Goal: Information Seeking & Learning: Learn about a topic

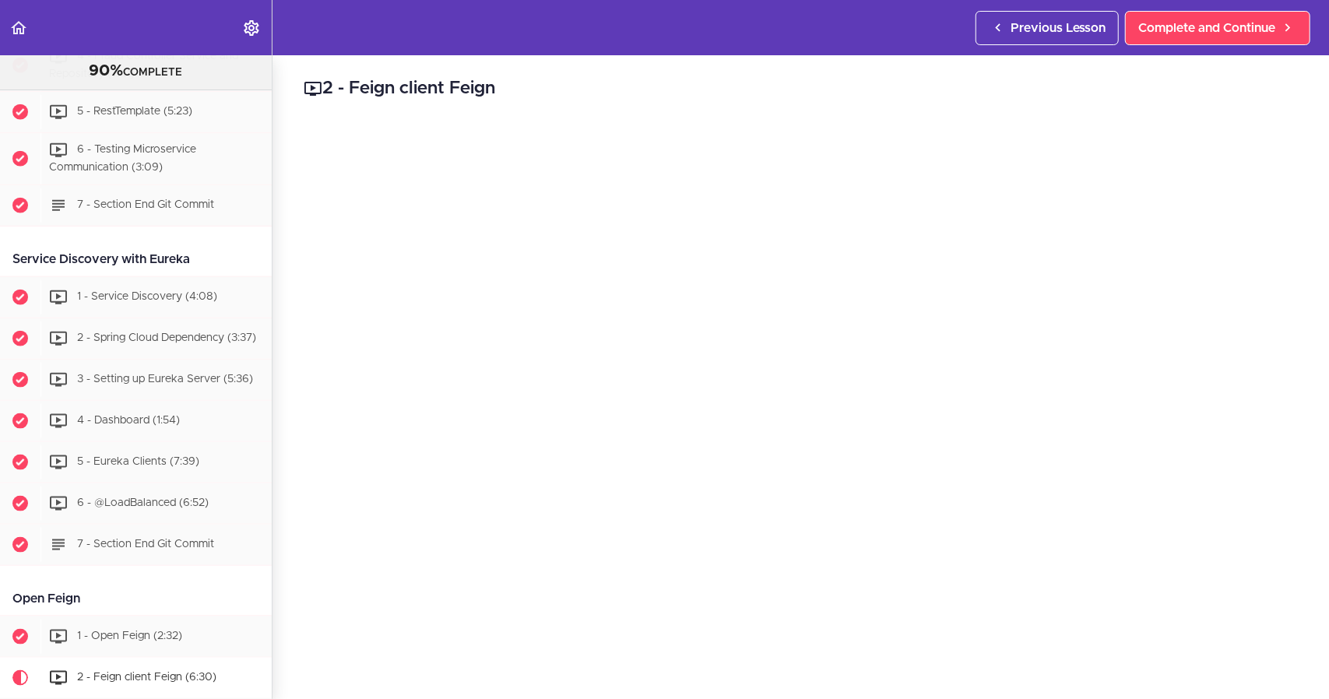
scroll to position [1556, 0]
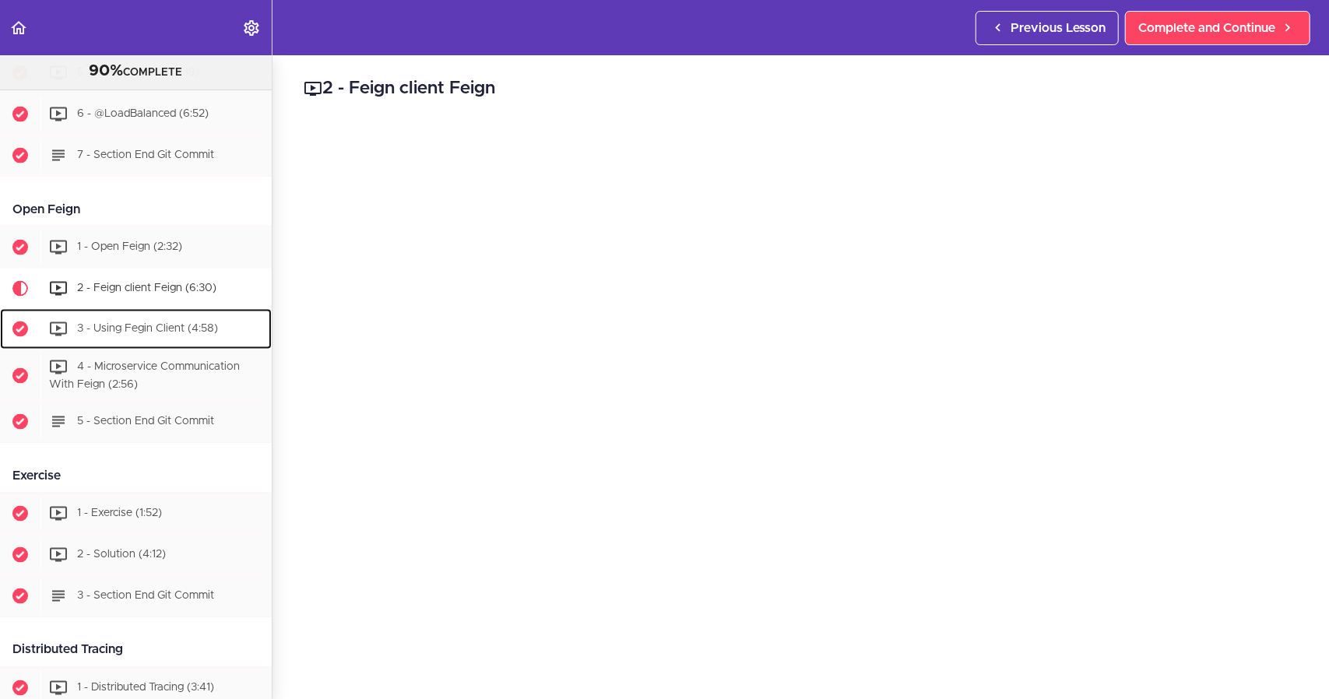
click at [146, 331] on span "3 - Using Fegin Client (4:58)" at bounding box center [147, 328] width 141 height 11
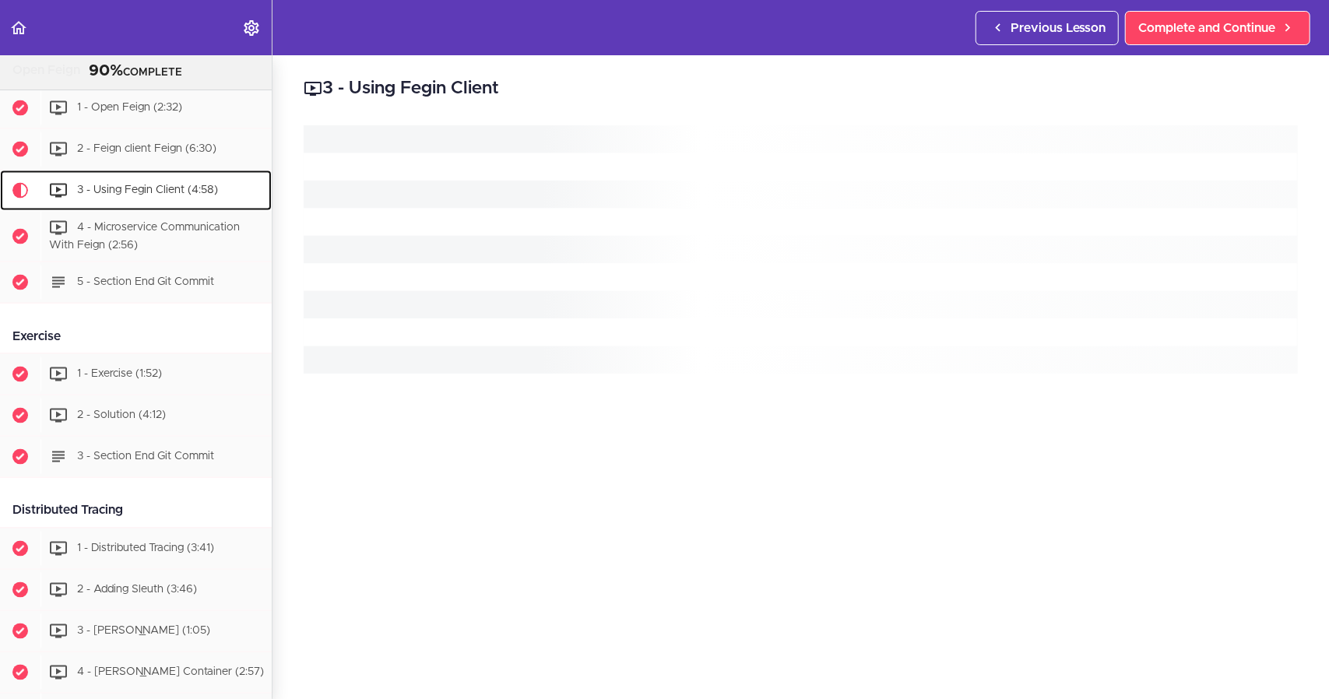
scroll to position [1753, 0]
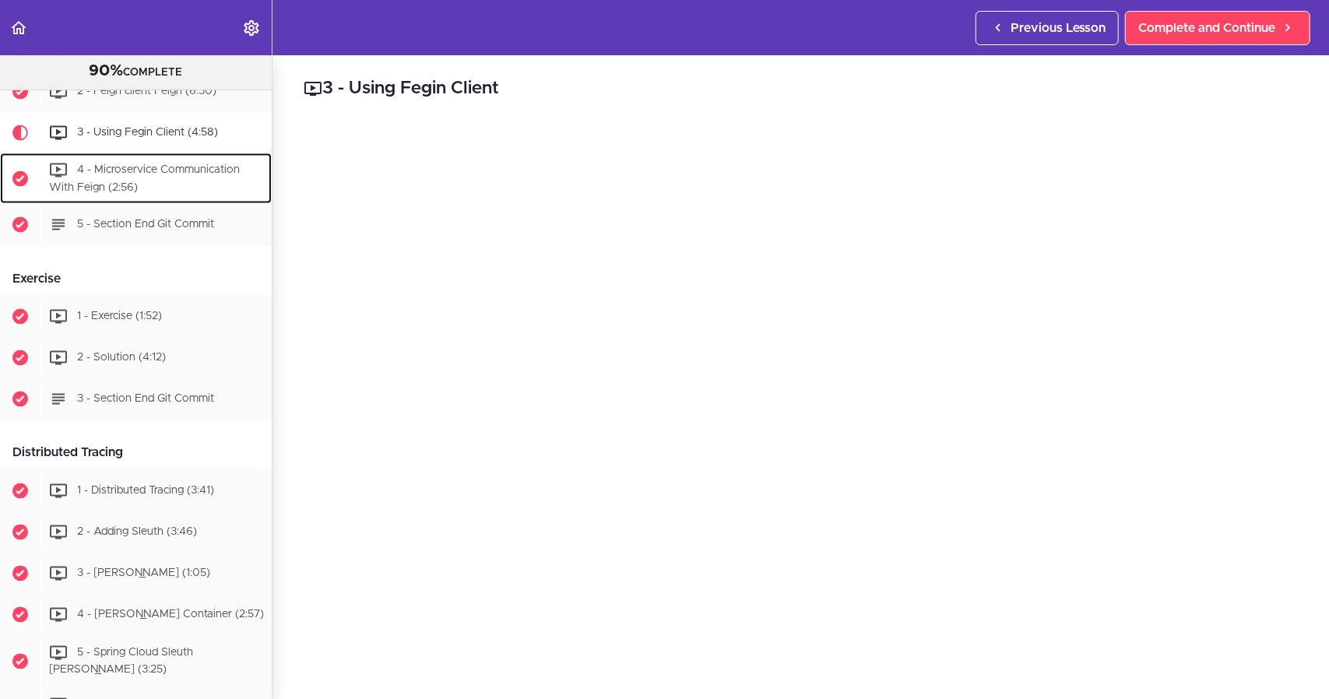
click at [140, 185] on div "4 - Microservice Communication With Feign (2:56)" at bounding box center [155, 178] width 231 height 51
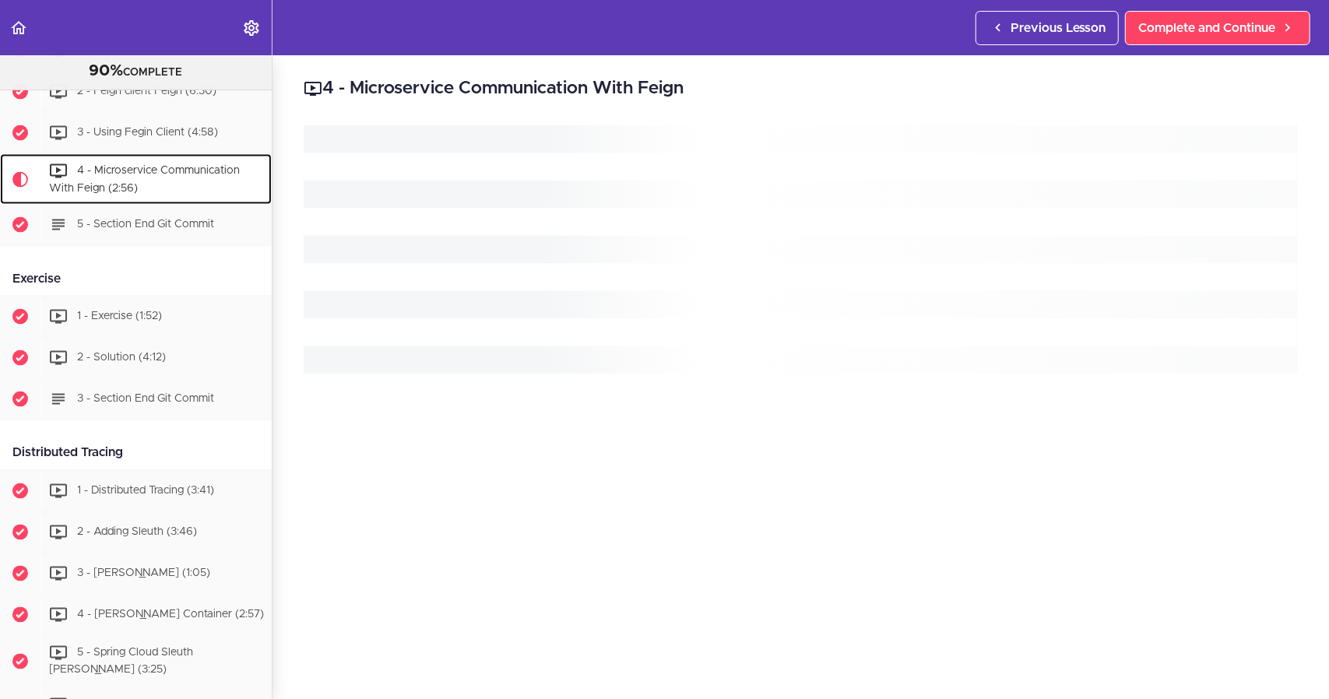
scroll to position [1794, 0]
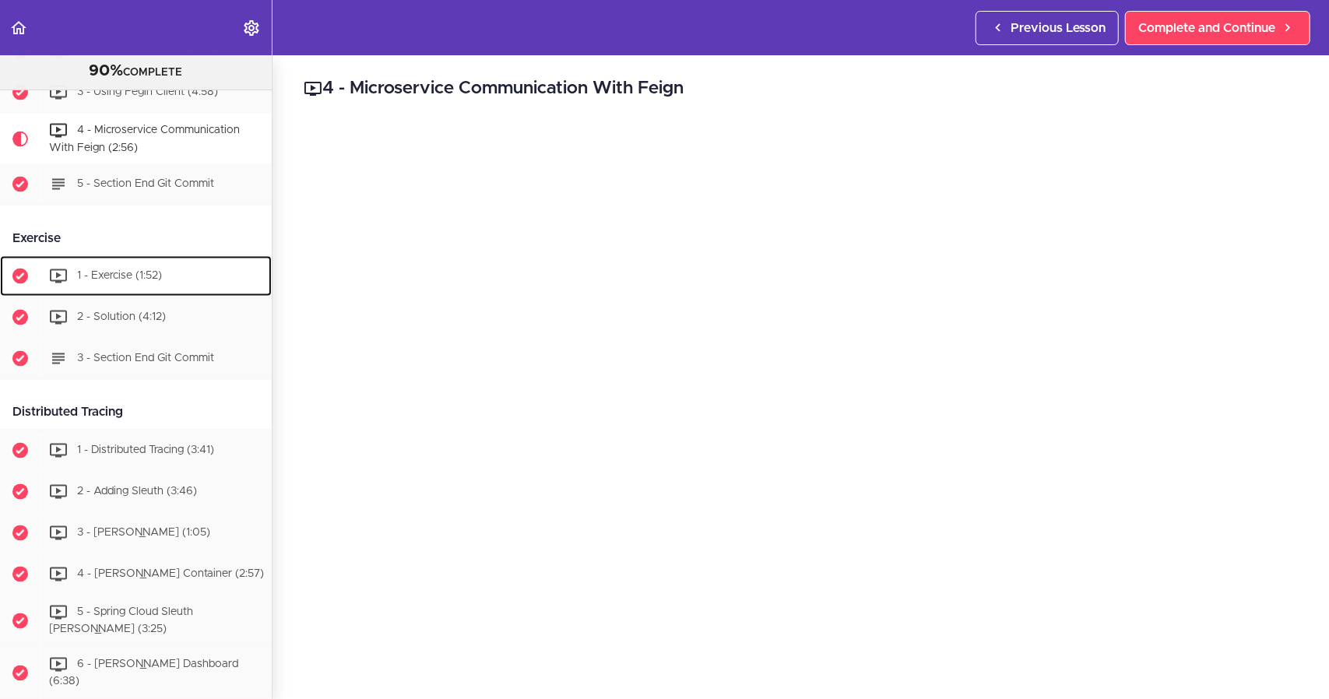
click at [98, 267] on div "1 - Exercise (1:52)" at bounding box center [155, 276] width 231 height 34
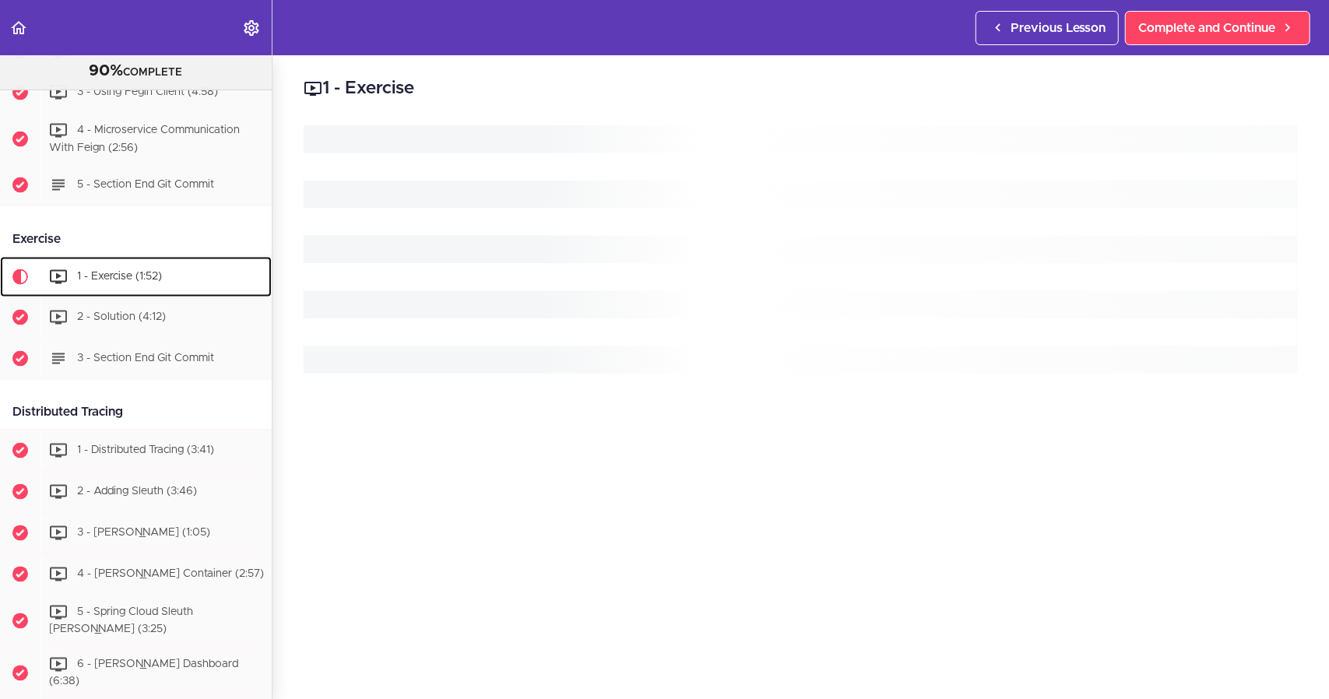
scroll to position [1937, 0]
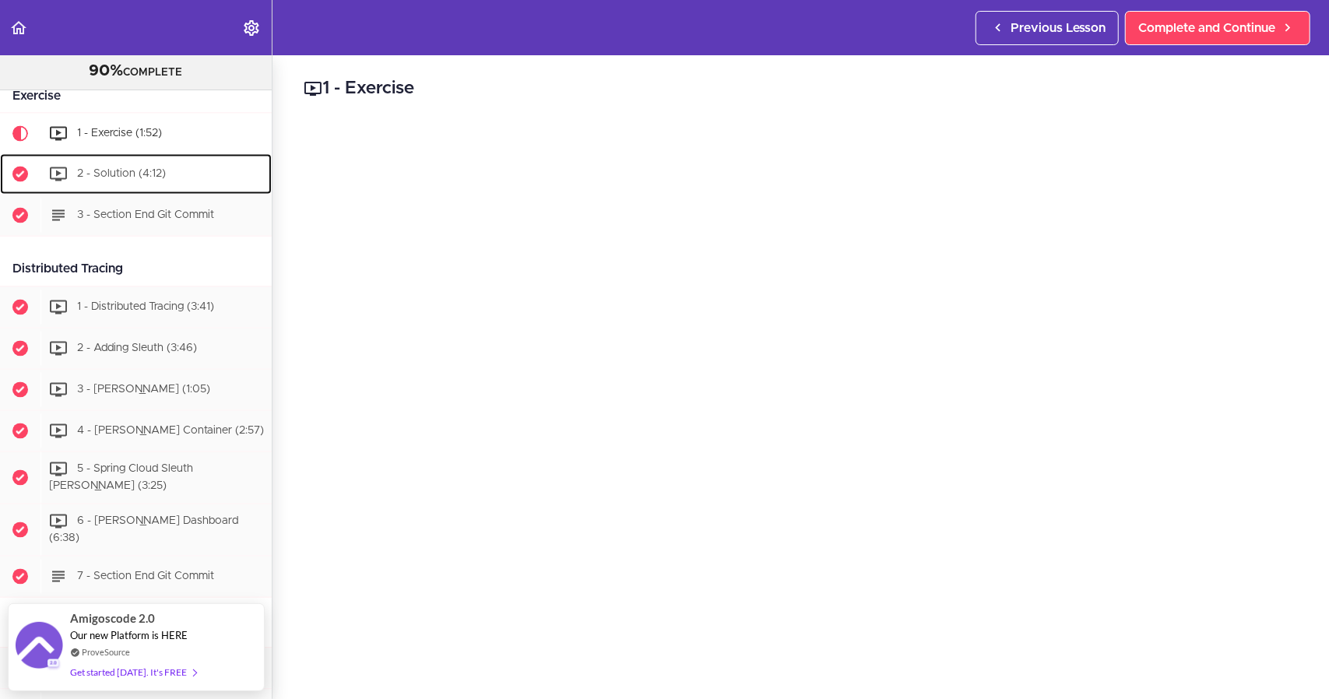
click at [112, 174] on span "2 - Solution (4:12)" at bounding box center [121, 174] width 89 height 11
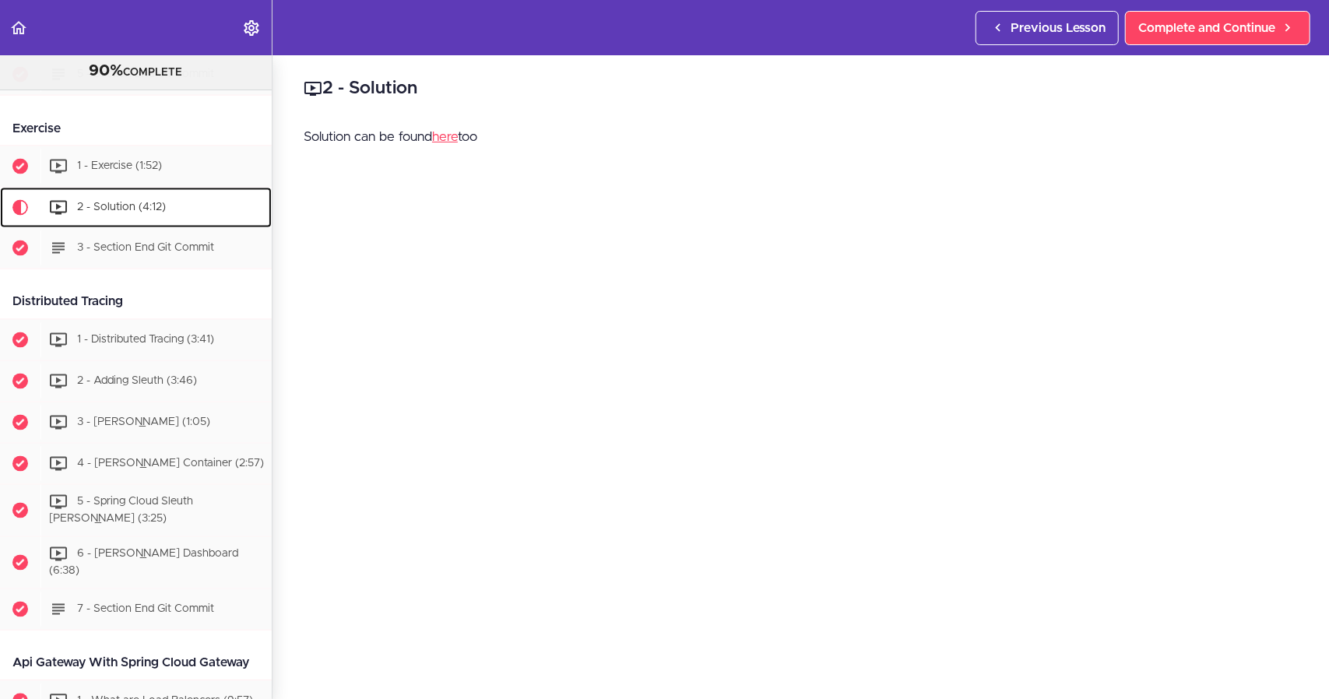
scroll to position [1900, 0]
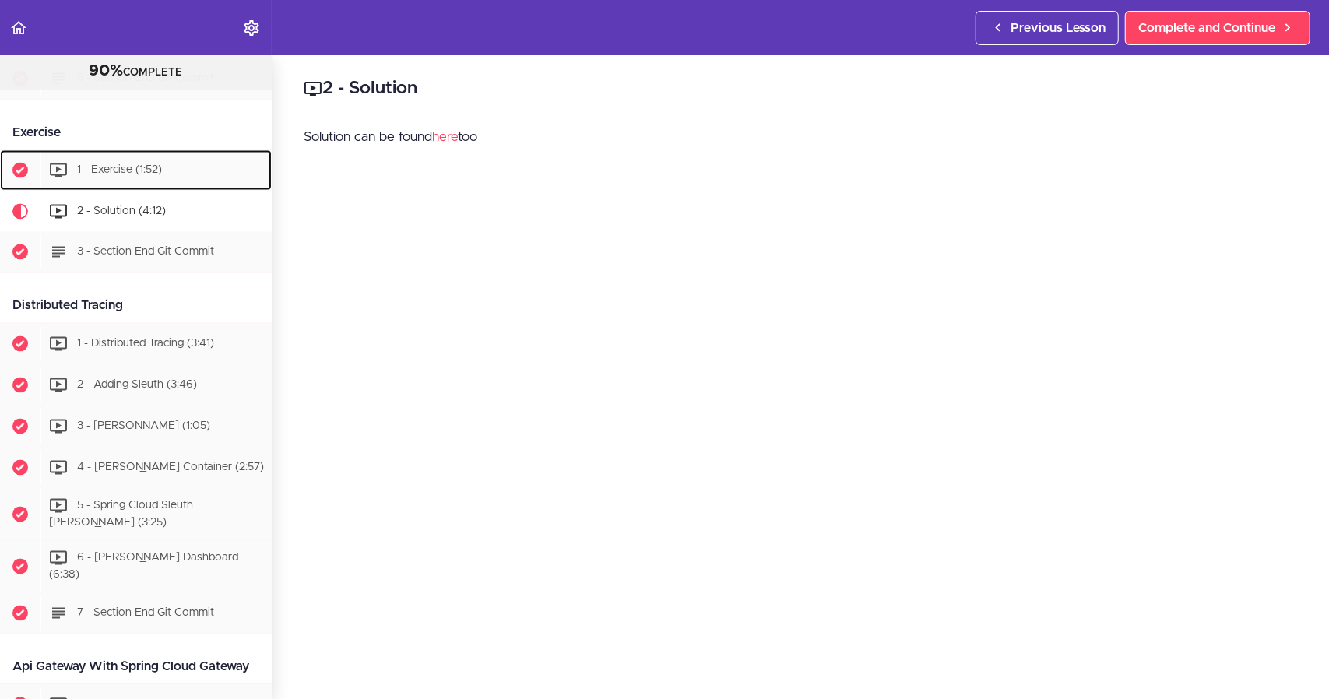
click at [112, 174] on span "1 - Exercise (1:52)" at bounding box center [119, 170] width 85 height 11
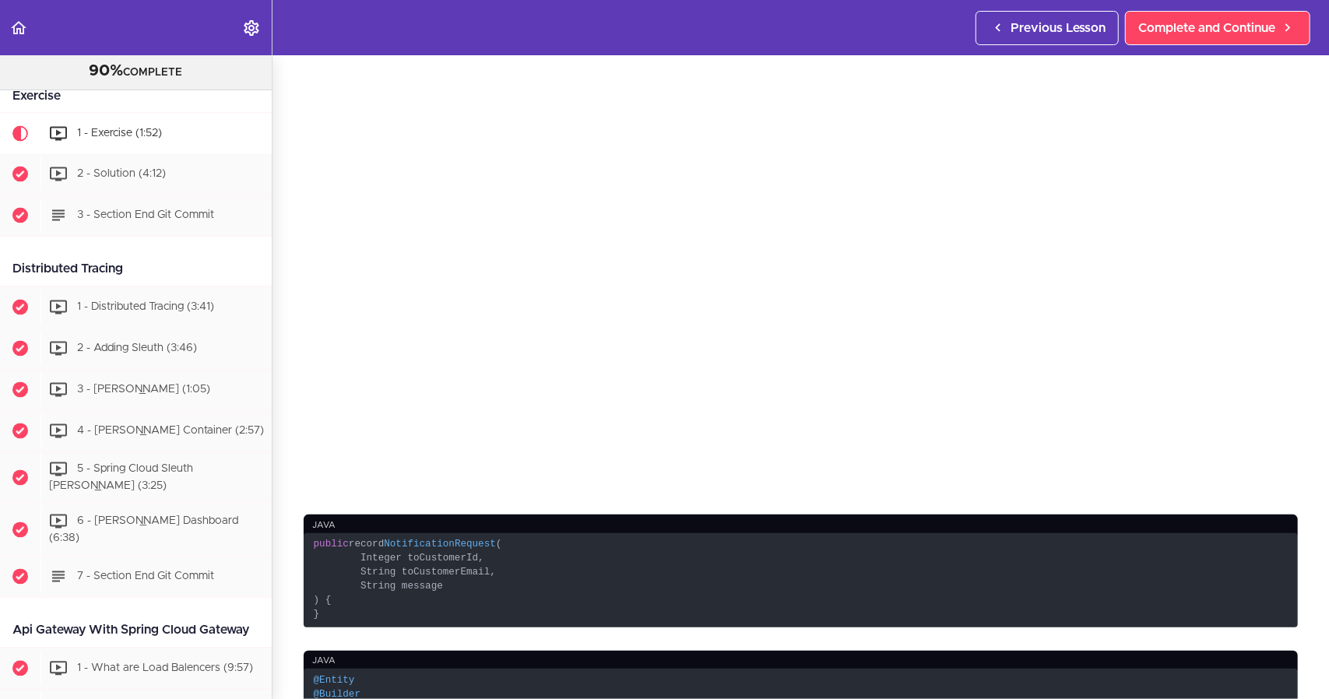
scroll to position [234, 0]
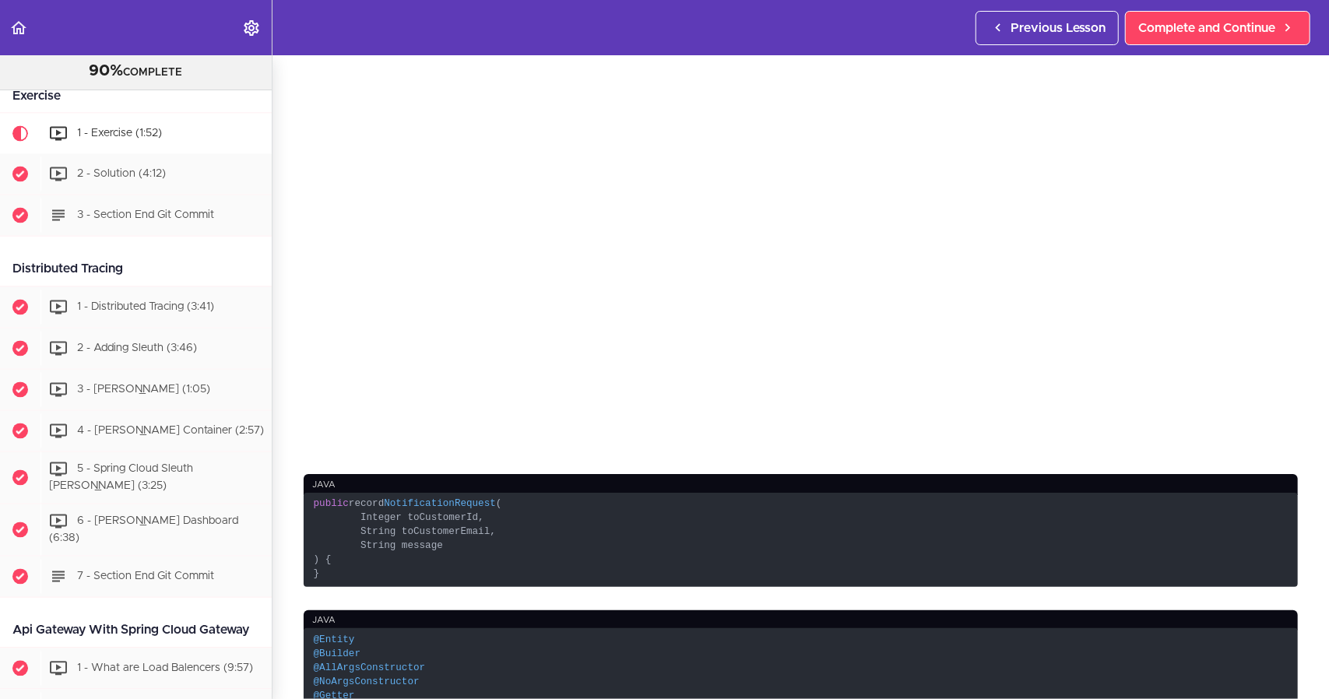
click at [395, 505] on code "public record NotificationRequest ( Integer toCustomerId, String toCustomerEmai…" at bounding box center [801, 540] width 994 height 94
click at [400, 498] on span "NotificationRequest" at bounding box center [440, 503] width 112 height 11
copy span "NotificationRequest"
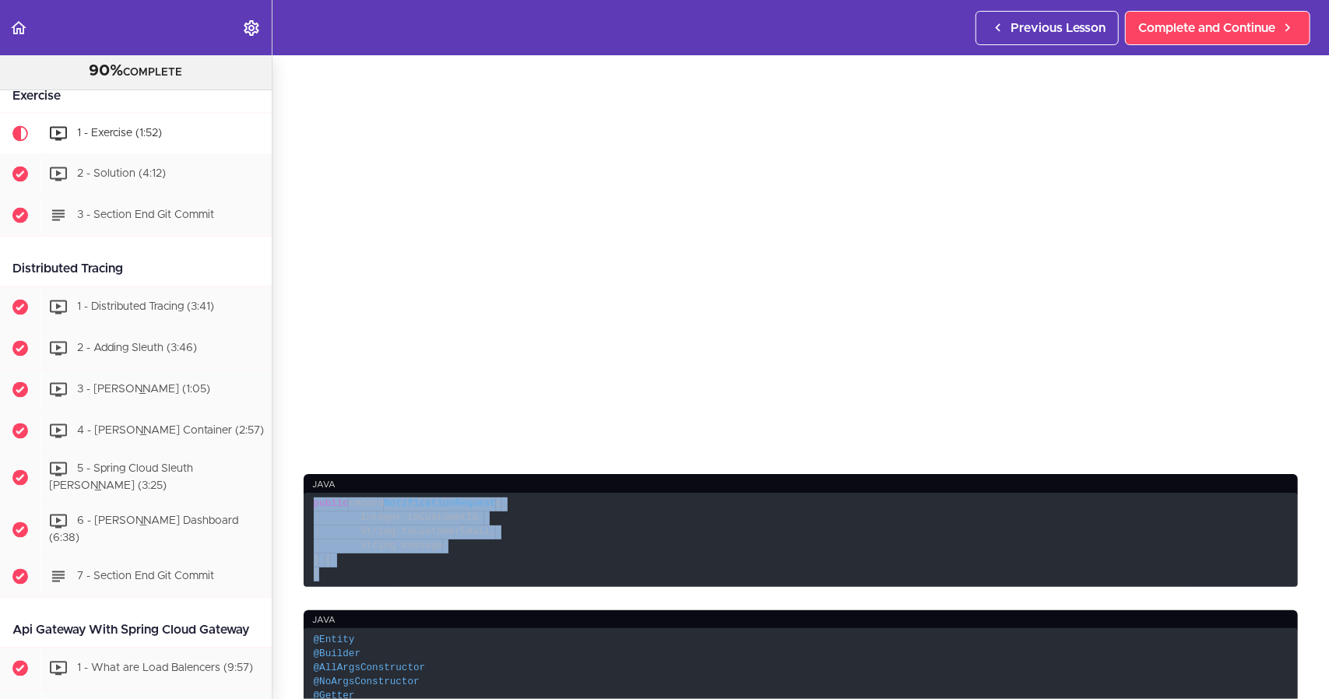
drag, startPoint x: 324, startPoint y: 571, endPoint x: 293, endPoint y: 490, distance: 87.5
click at [293, 490] on section "Microservices and Distributed Systems 90% COMPLETE Getting Started 1 - Few Word…" at bounding box center [664, 377] width 1329 height 644
copy code "public record NotificationRequest ( Integer toCustomerId, String toCustomerEmai…"
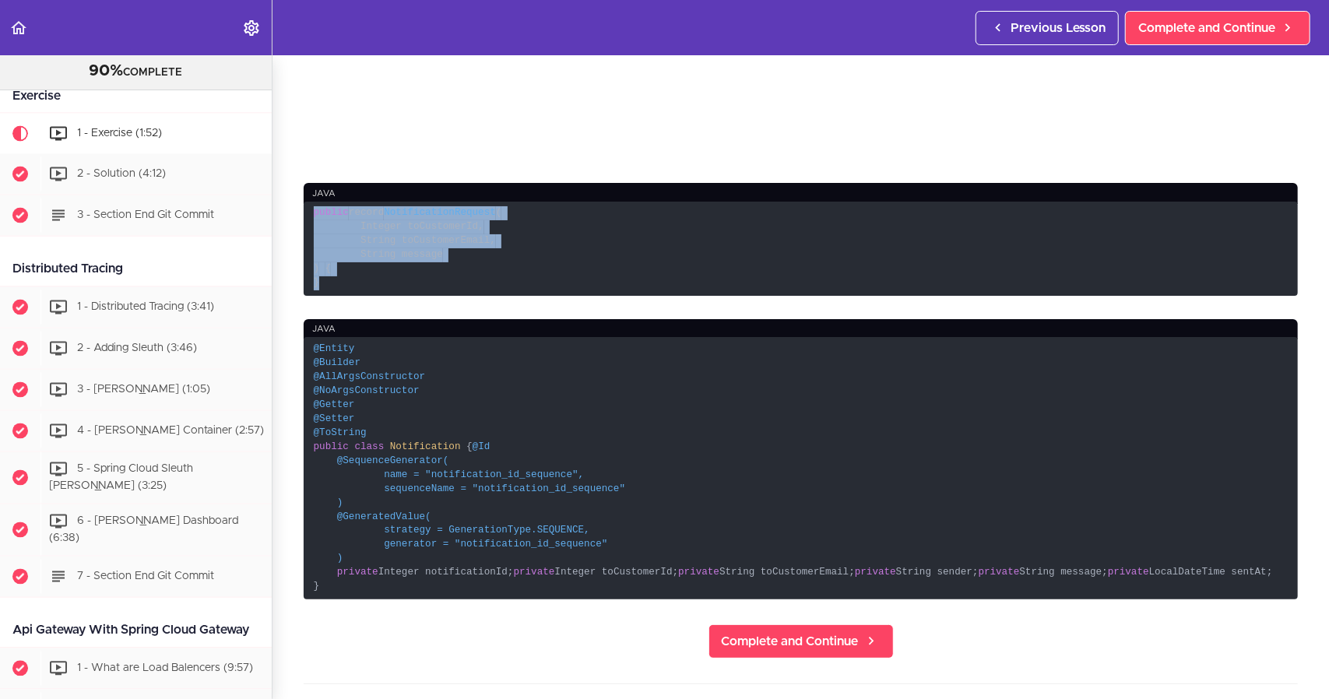
scroll to position [545, 0]
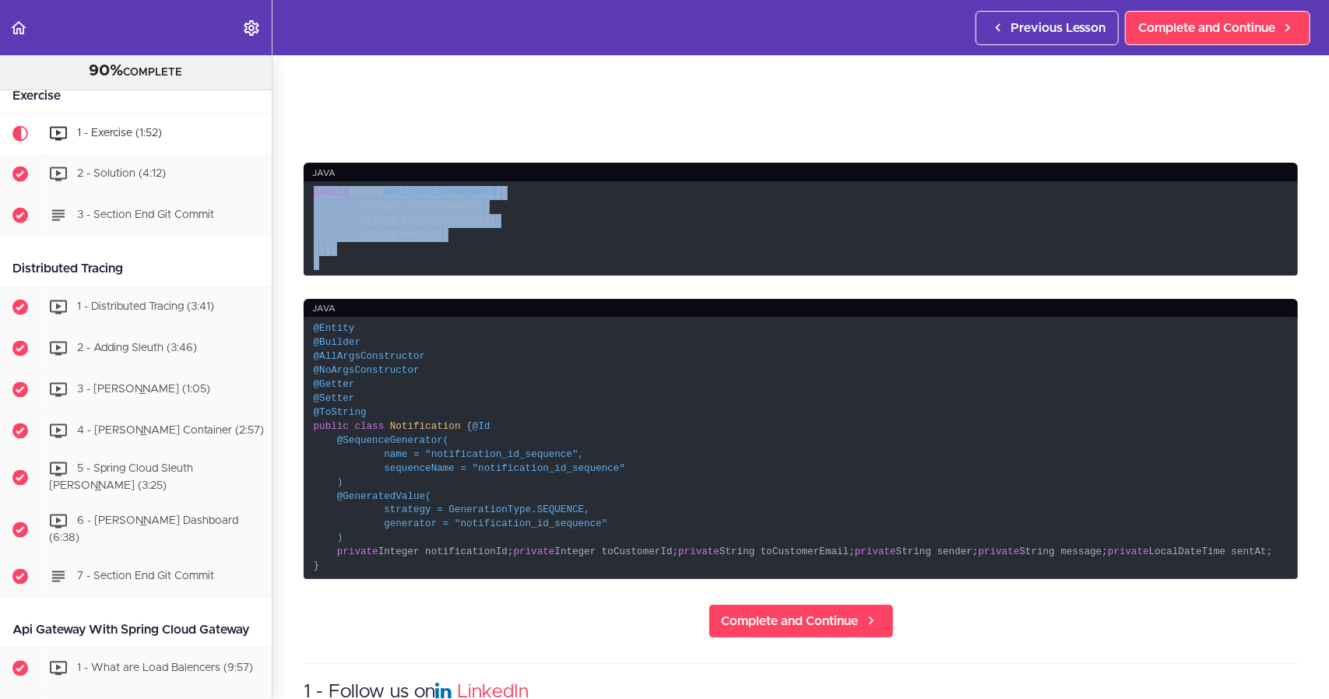
drag, startPoint x: 332, startPoint y: 655, endPoint x: 292, endPoint y: 319, distance: 337.9
click at [292, 319] on section "Microservices and Distributed Systems 90% COMPLETE Getting Started 1 - Few Word…" at bounding box center [664, 377] width 1329 height 644
copy code "@Entity @Builder @AllArgsConstructor @NoArgsConstructor @Getter @Setter @ToStri…"
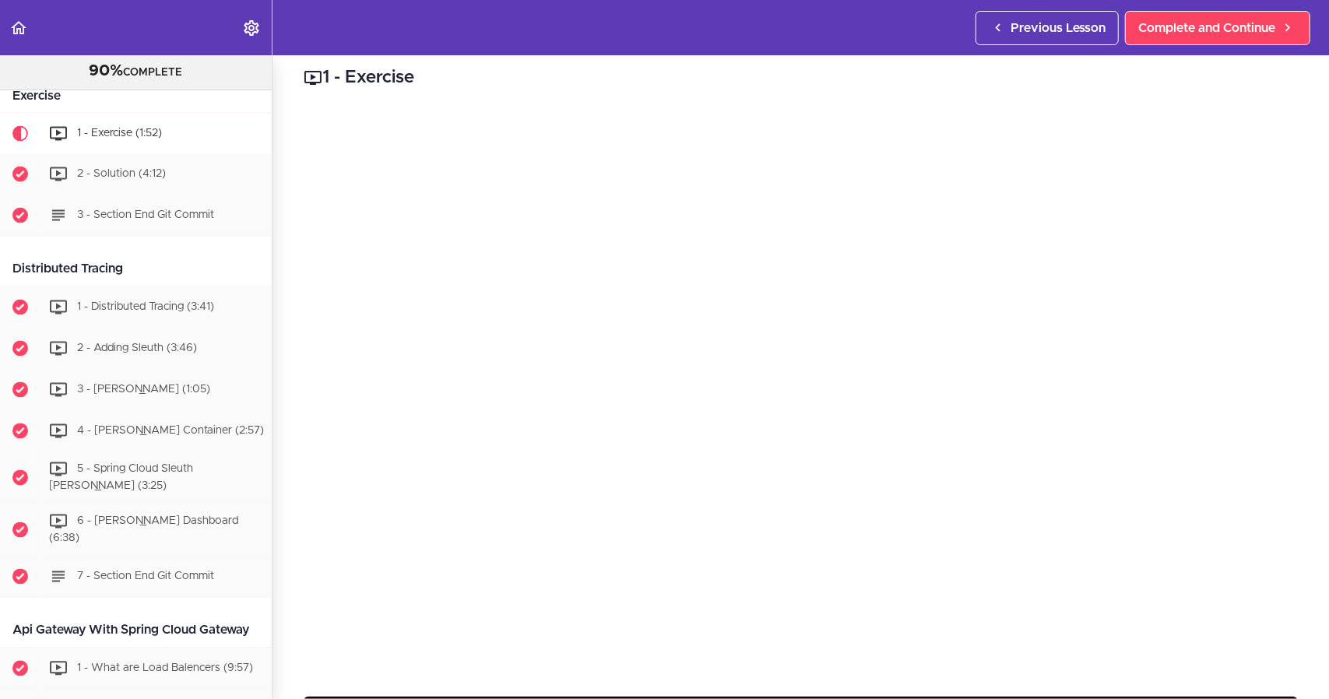
scroll to position [0, 0]
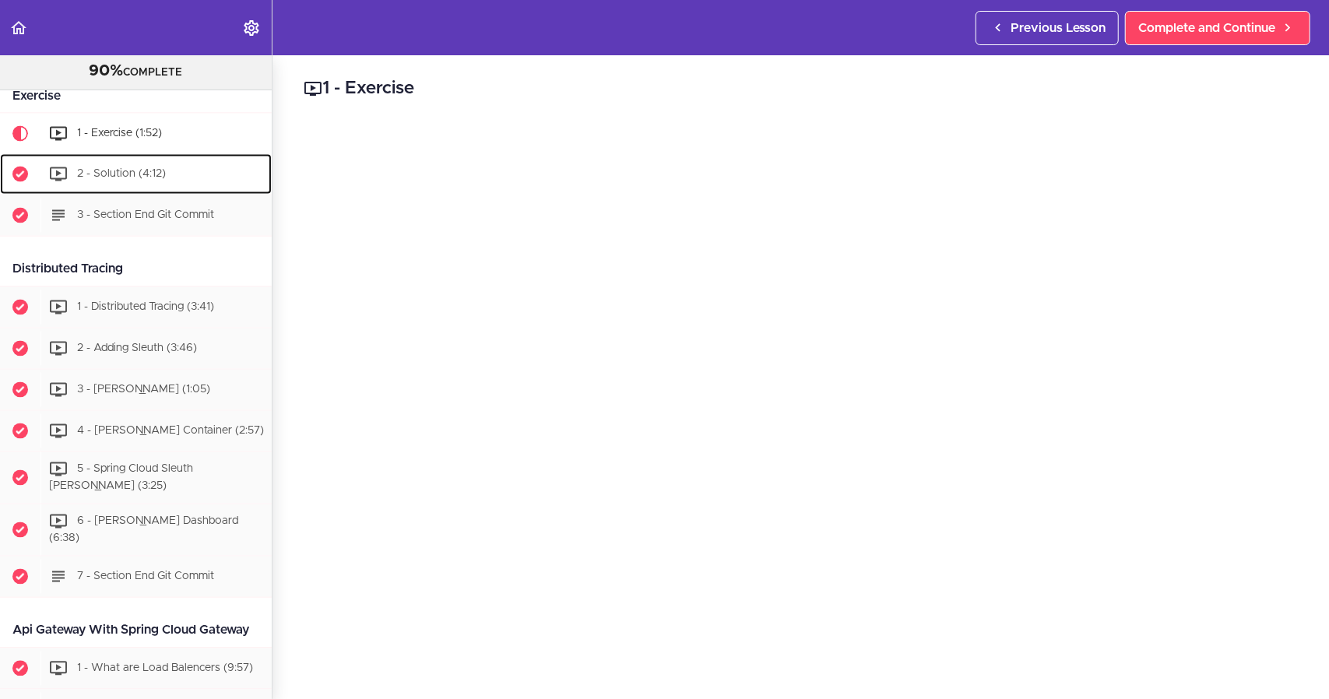
click at [142, 174] on span "2 - Solution (4:12)" at bounding box center [121, 174] width 89 height 11
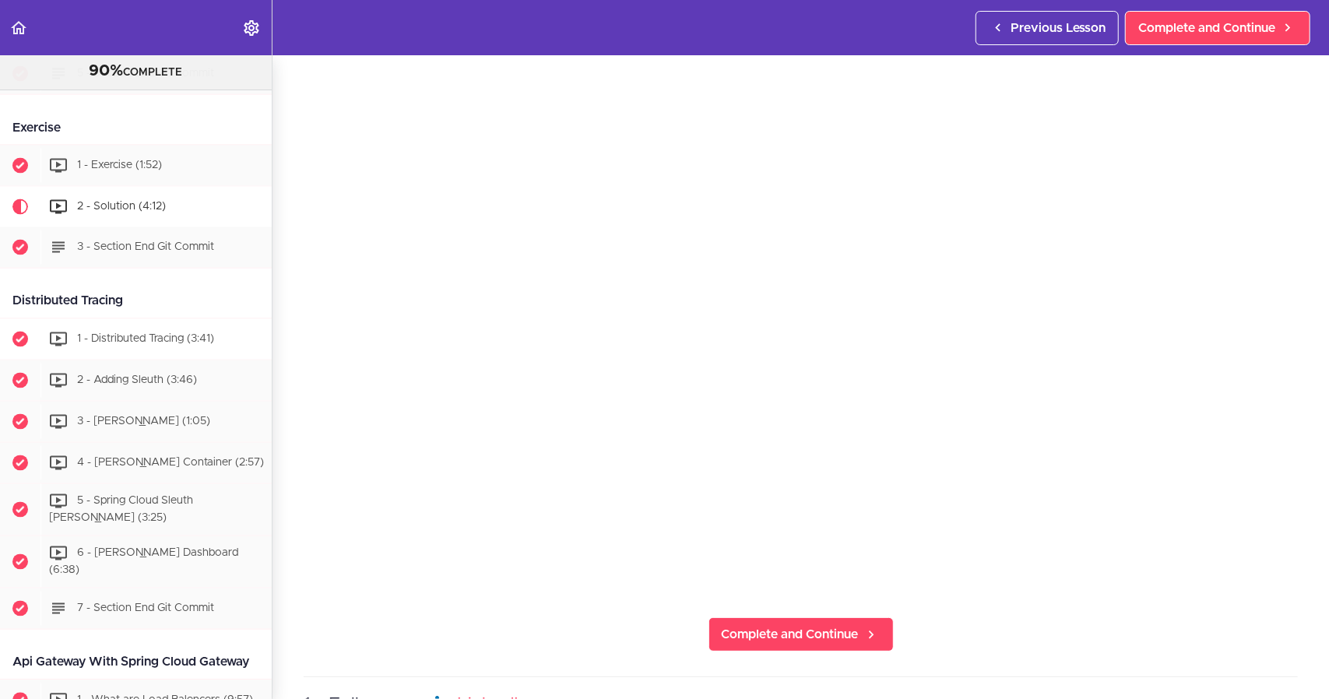
scroll to position [1900, 0]
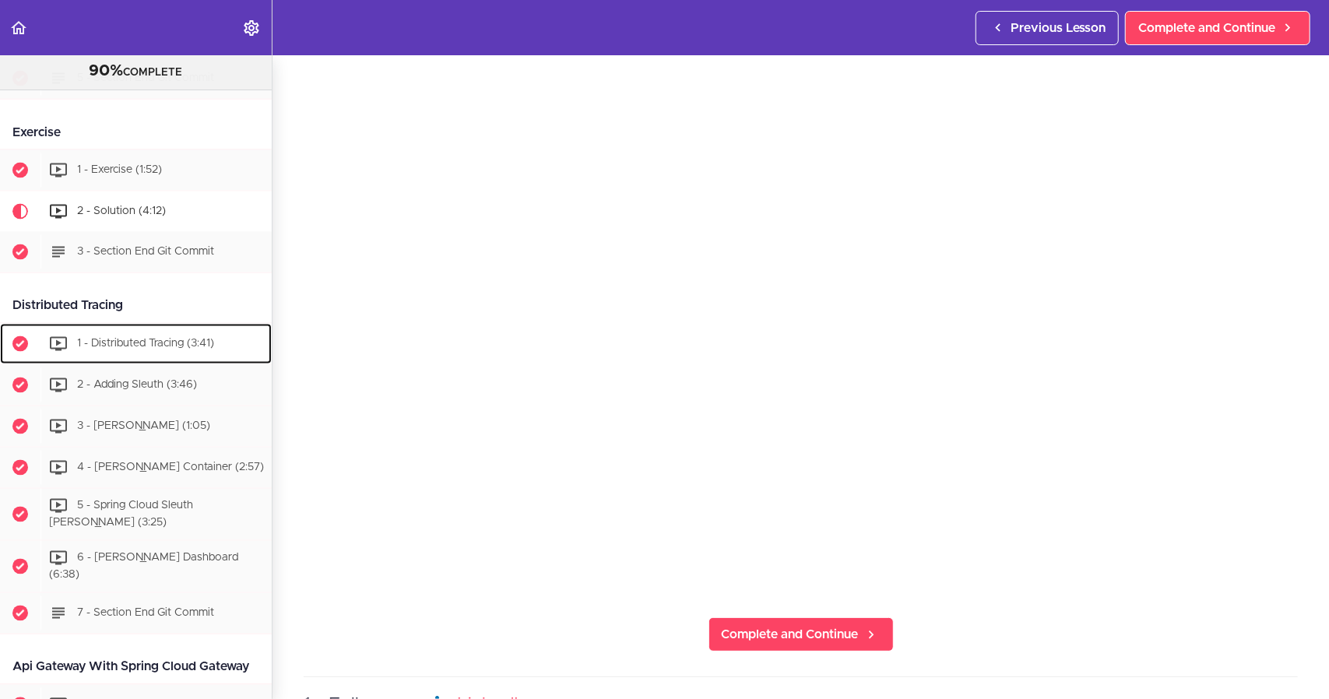
click at [103, 325] on link "1 - Distributed Tracing (3:41)" at bounding box center [136, 344] width 272 height 40
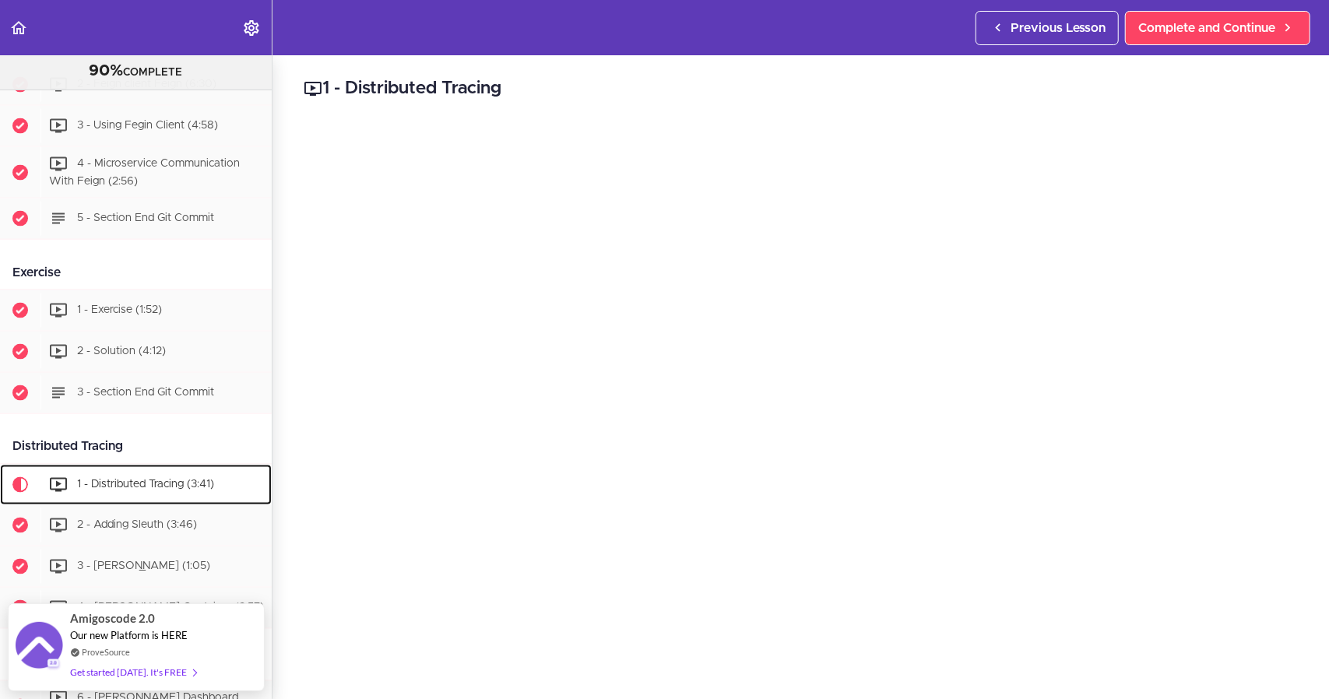
scroll to position [1798, 0]
